Goal: Find specific page/section

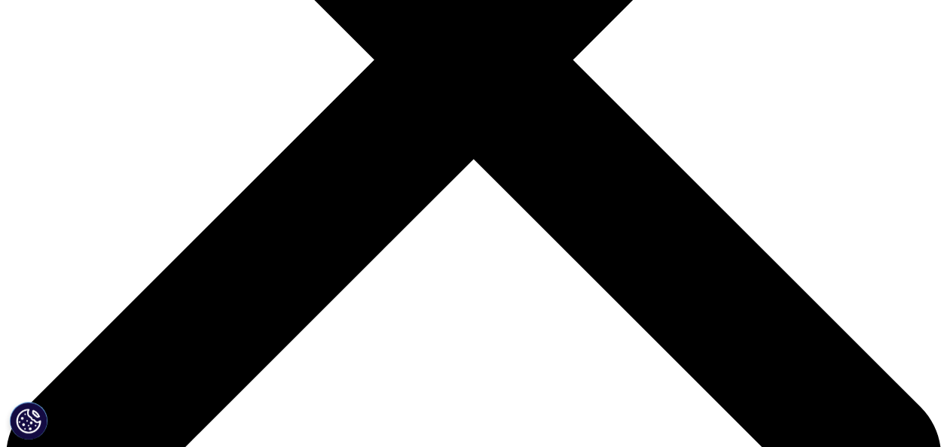
scroll to position [452, 0]
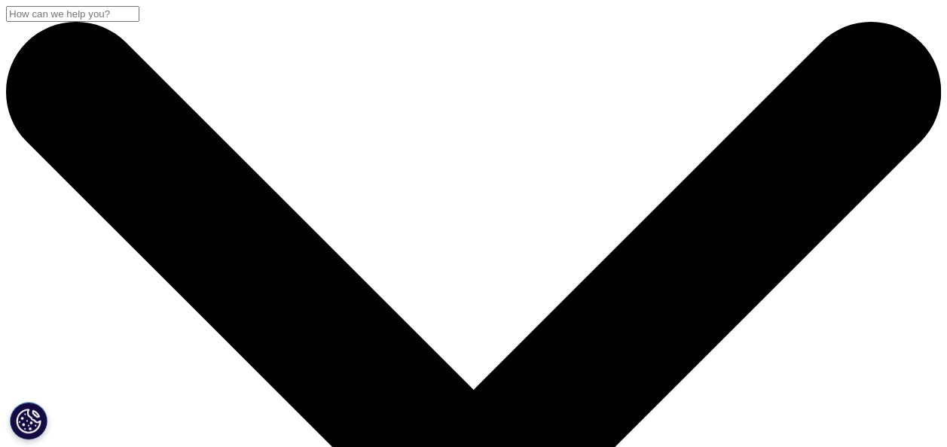
click at [139, 22] on input "Search" at bounding box center [72, 14] width 133 height 16
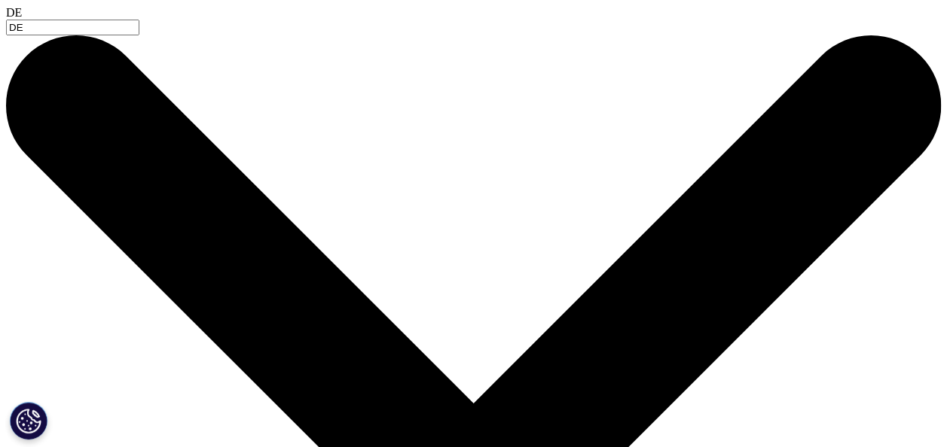
type input "D"
type input "CODE OF CONDUCT"
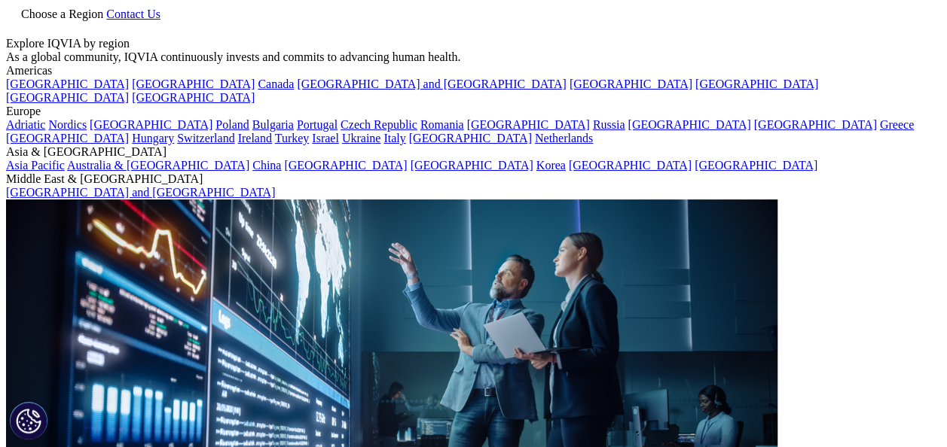
type input "iqvia code of conduct"
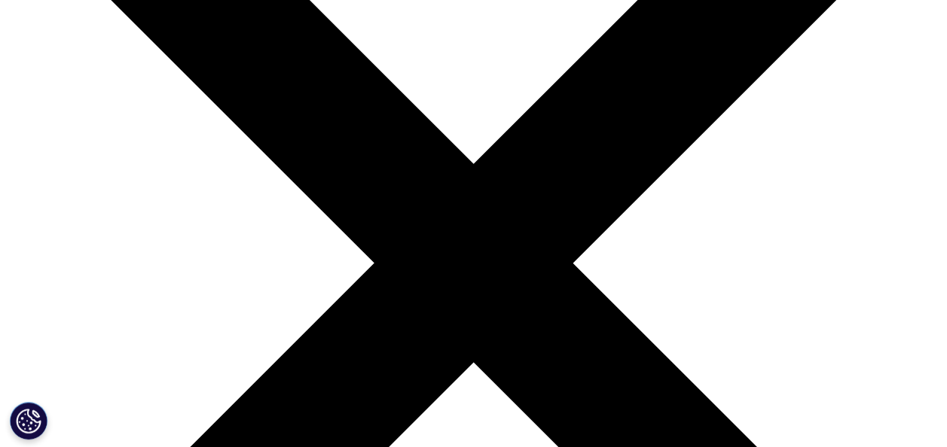
scroll to position [301, 0]
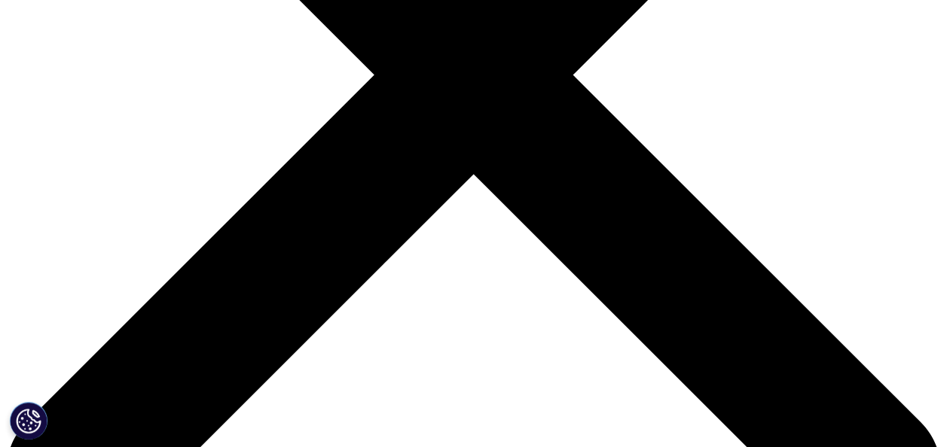
scroll to position [452, 0]
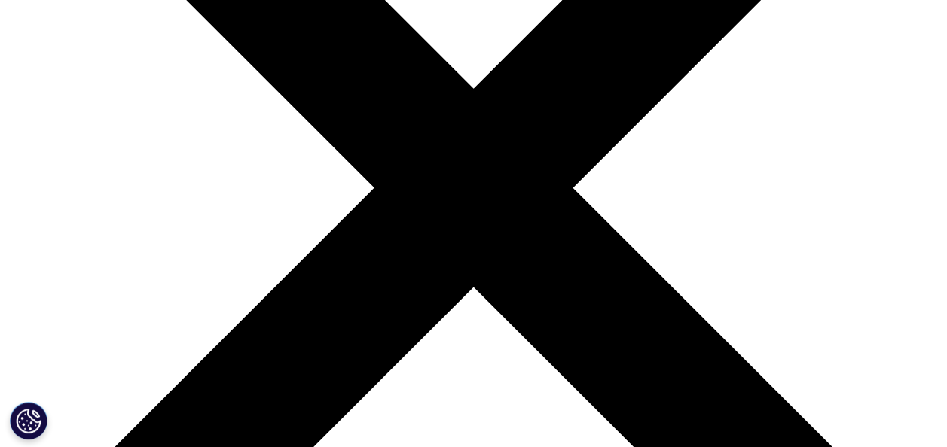
scroll to position [301, 0]
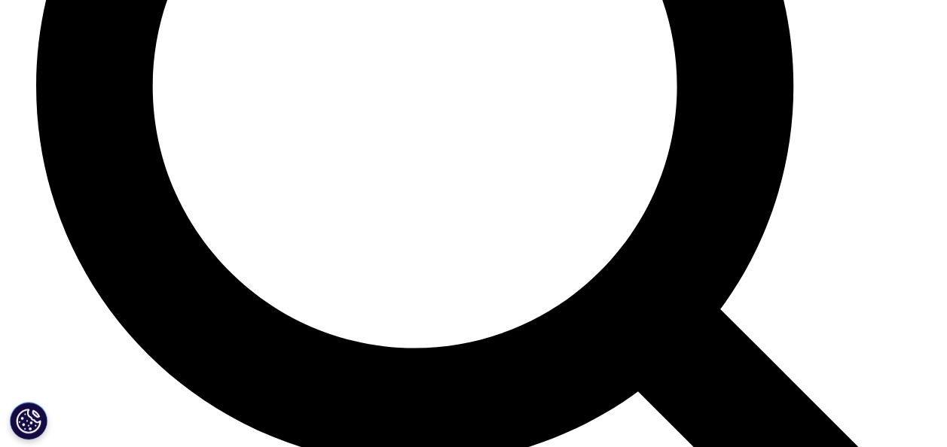
scroll to position [2396, 0]
